Goal: Information Seeking & Learning: Learn about a topic

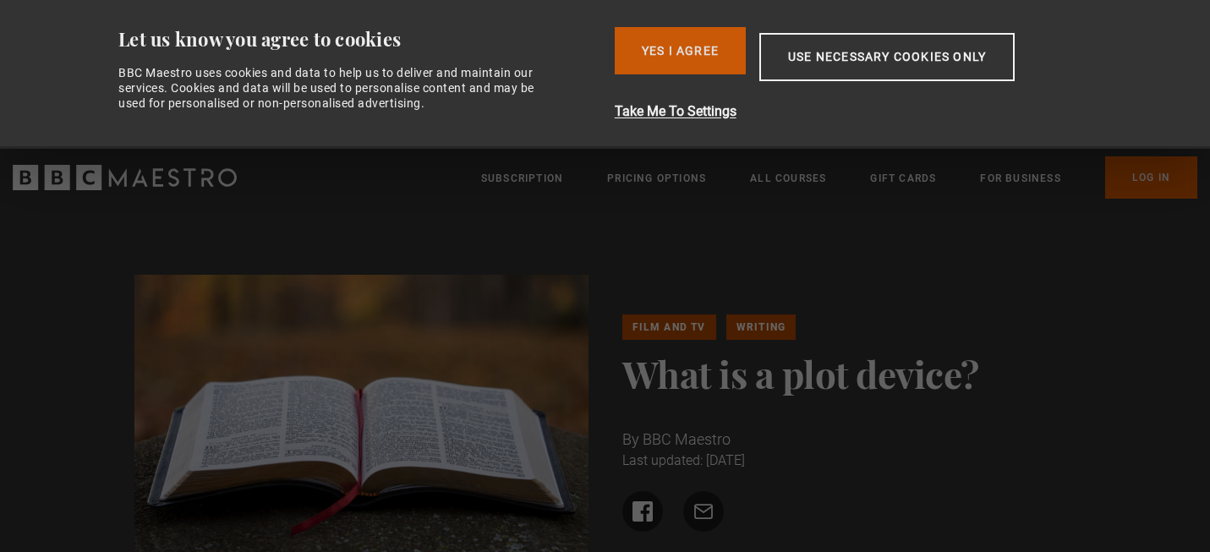
click at [685, 55] on button "Yes I Agree" at bounding box center [680, 50] width 131 height 47
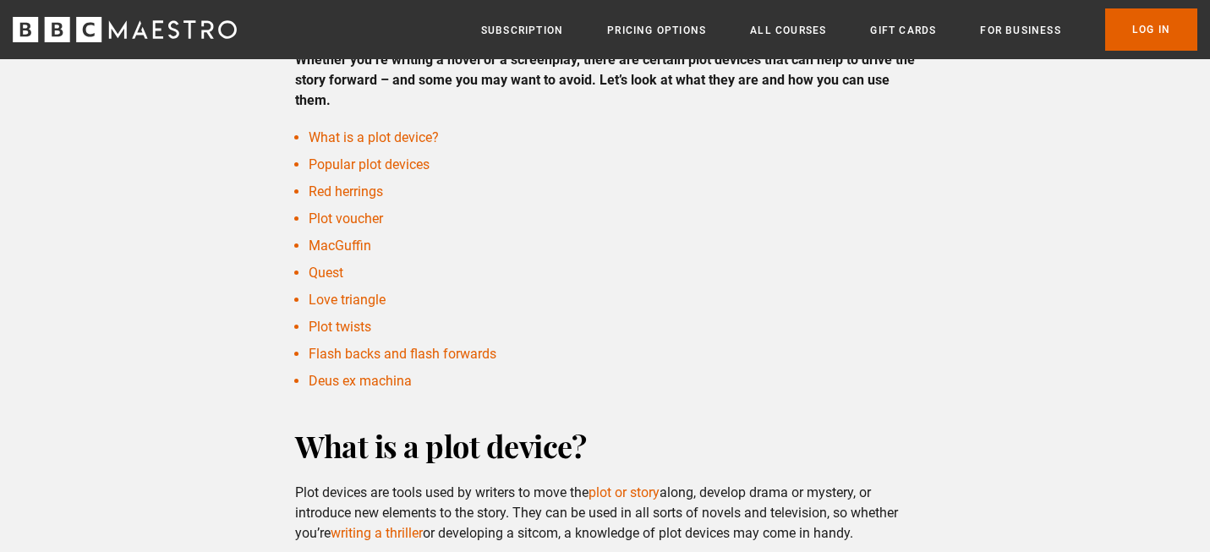
scroll to position [478, 0]
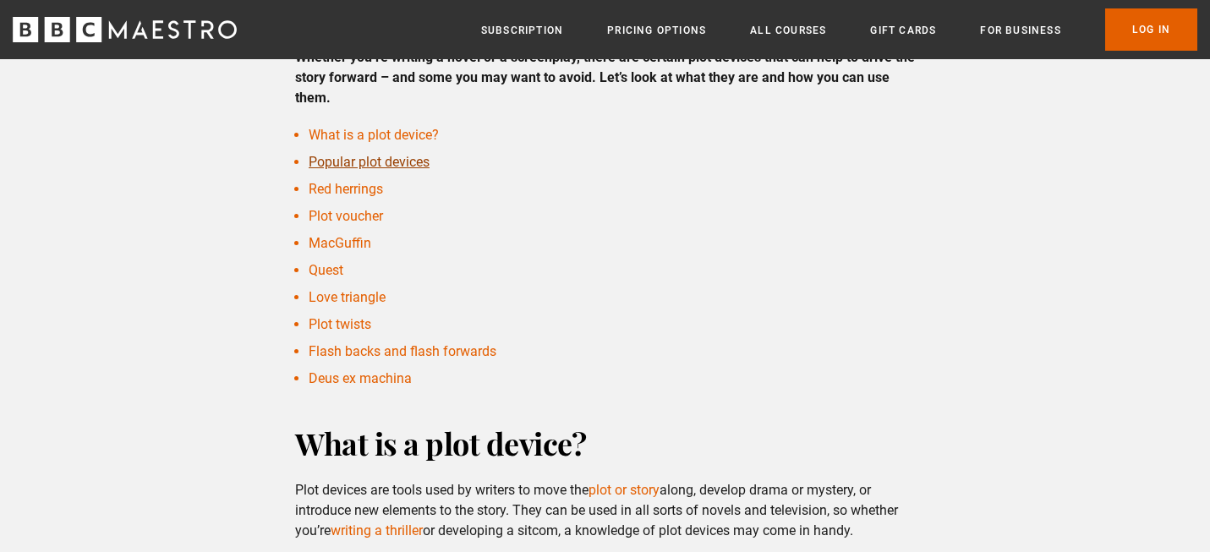
click at [419, 161] on link "Popular plot devices" at bounding box center [369, 162] width 121 height 16
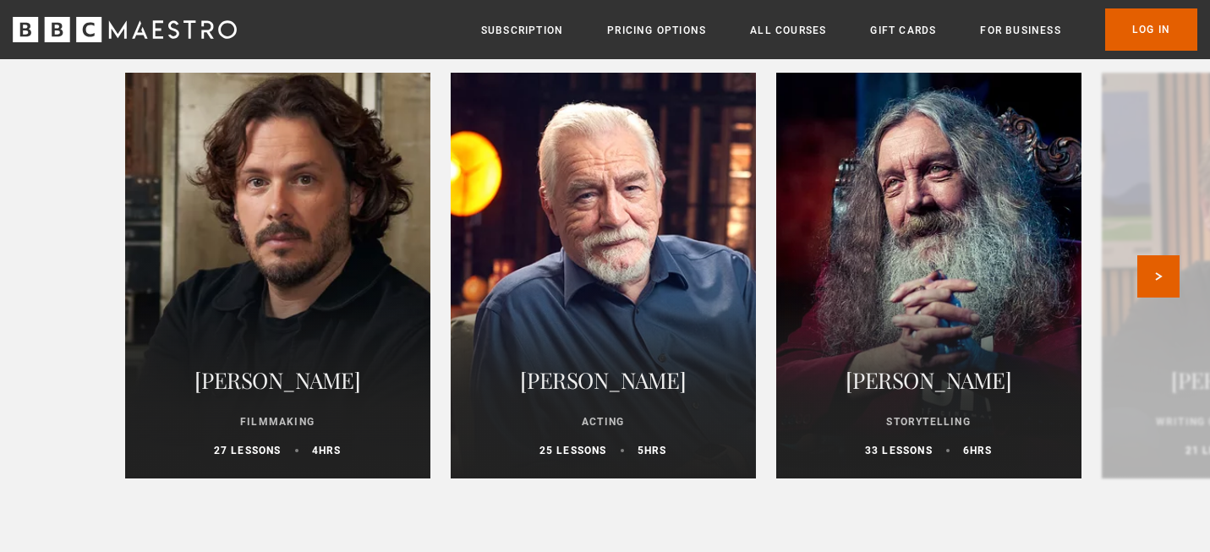
scroll to position [5687, 0]
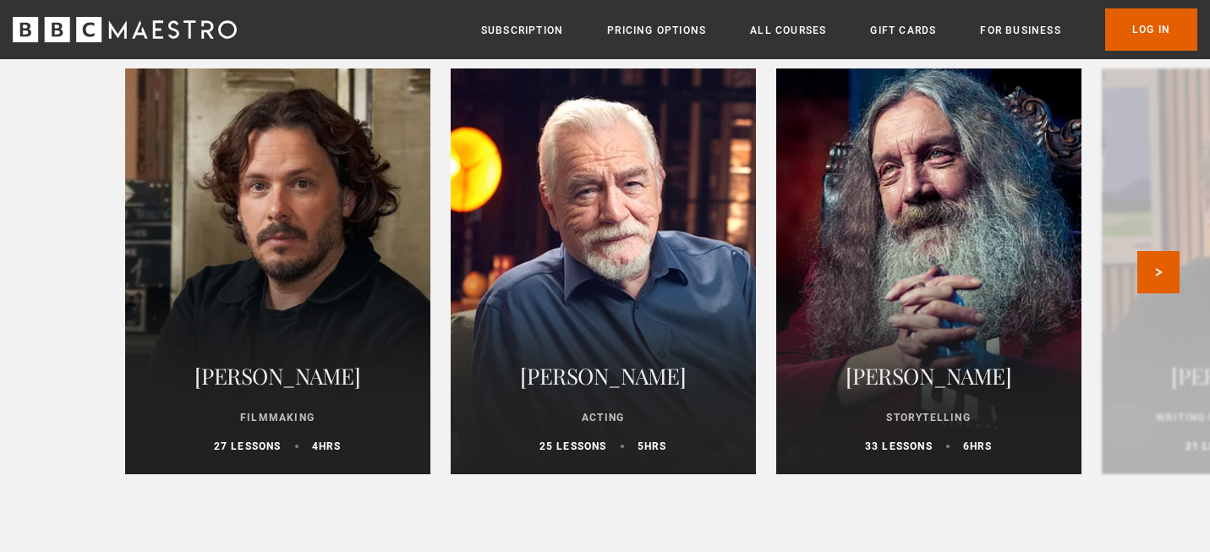
click at [913, 249] on div at bounding box center [929, 271] width 336 height 447
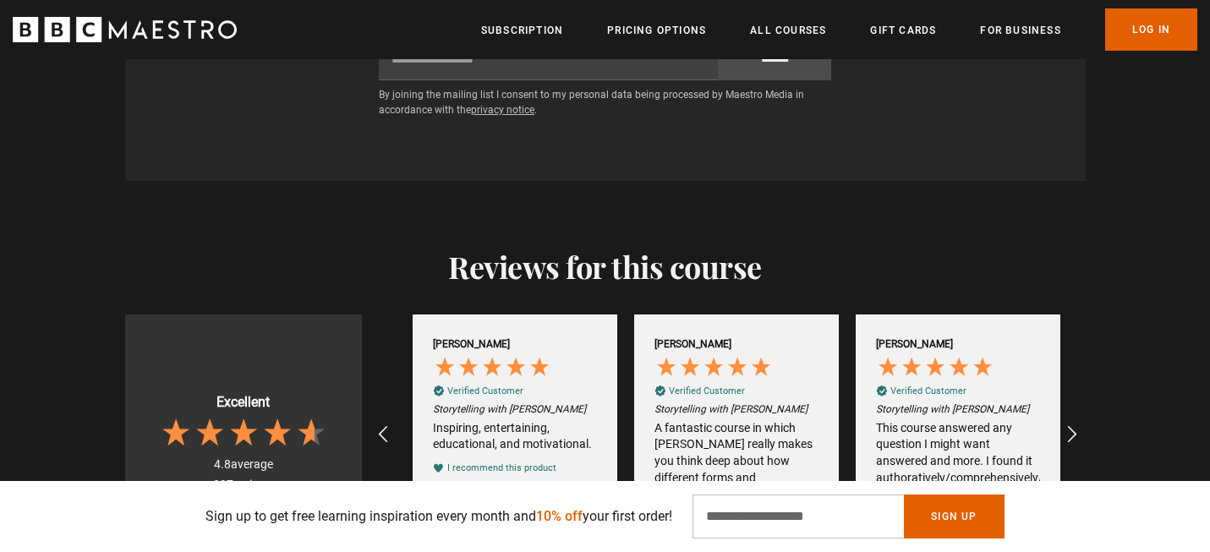
scroll to position [0, 665]
